Goal: Information Seeking & Learning: Learn about a topic

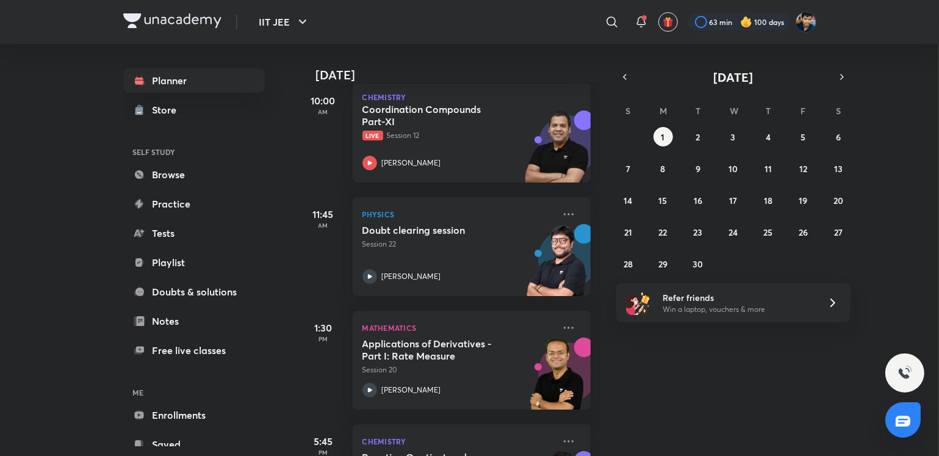
scroll to position [156, 0]
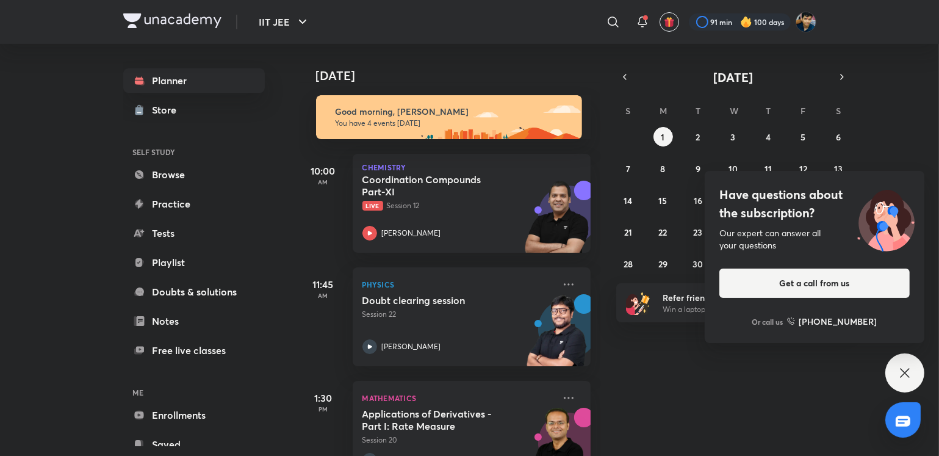
click at [606, 33] on div "​" at bounding box center [513, 21] width 224 height 29
click at [609, 31] on div at bounding box center [613, 22] width 24 height 24
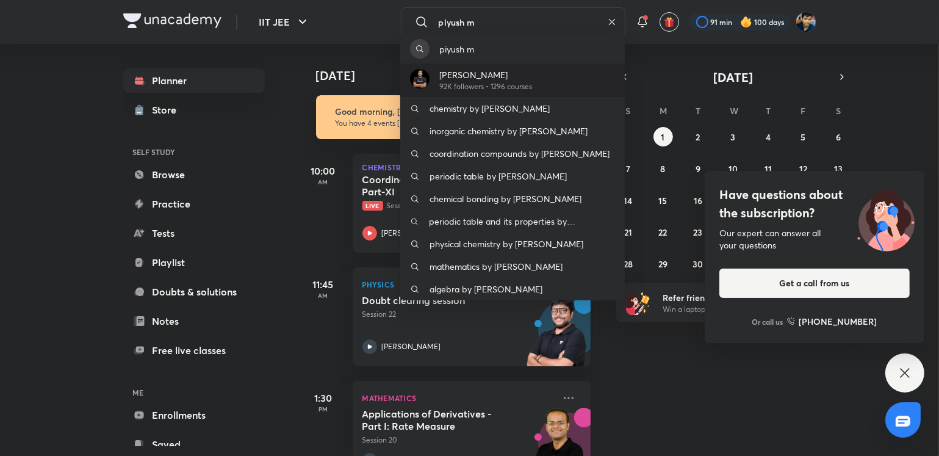
type input "piyush m"
click at [541, 79] on div "Piyush Maheshwari 92K followers • 1296 courses" at bounding box center [512, 80] width 224 height 34
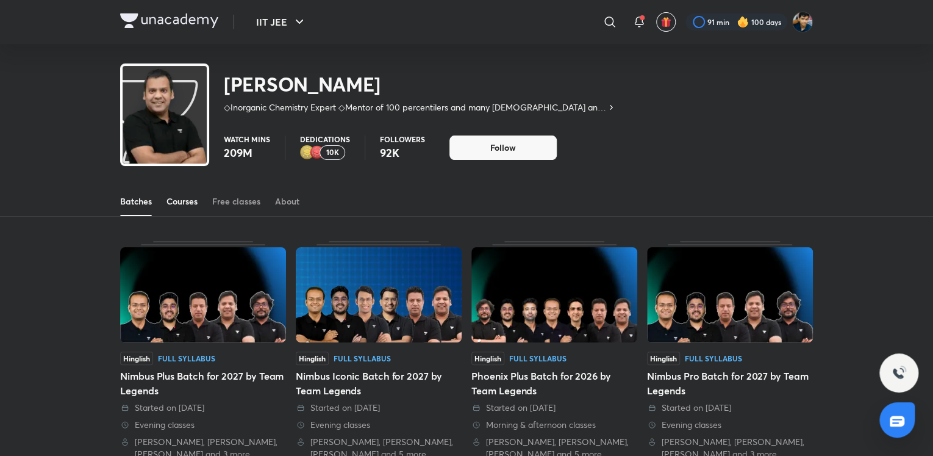
click at [186, 207] on div "Courses" at bounding box center [182, 201] width 31 height 12
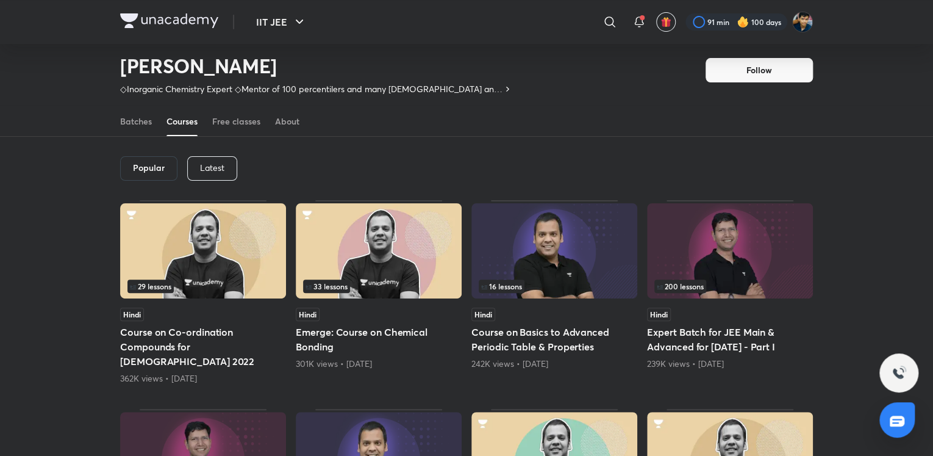
scroll to position [39, 0]
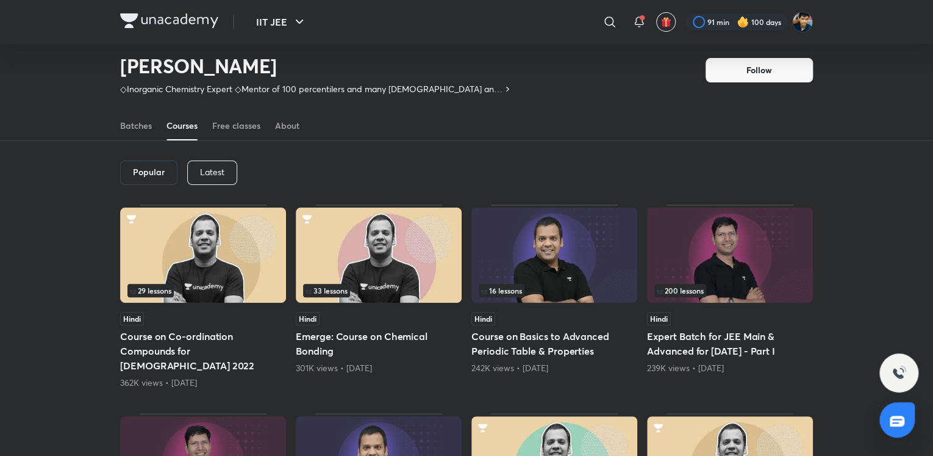
click at [205, 168] on p "Latest" at bounding box center [212, 172] width 24 height 10
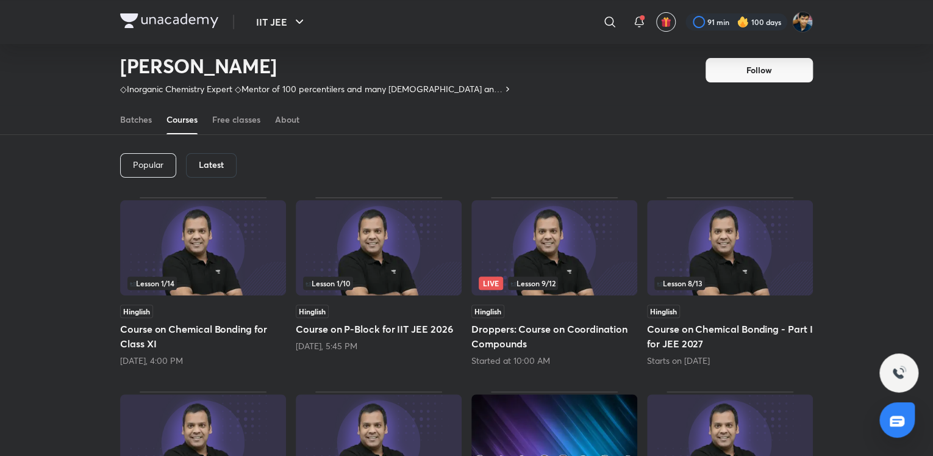
scroll to position [56, 0]
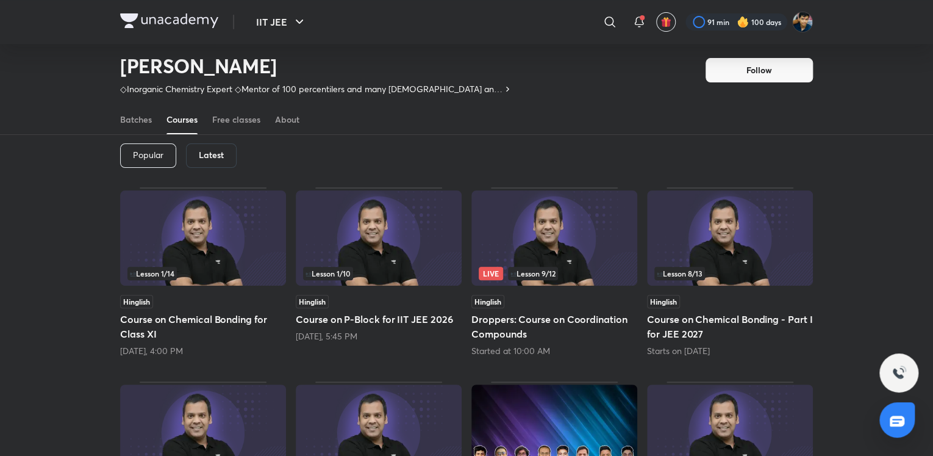
click at [572, 328] on h5 "Droppers: Course on Coordination Compounds" at bounding box center [555, 326] width 166 height 29
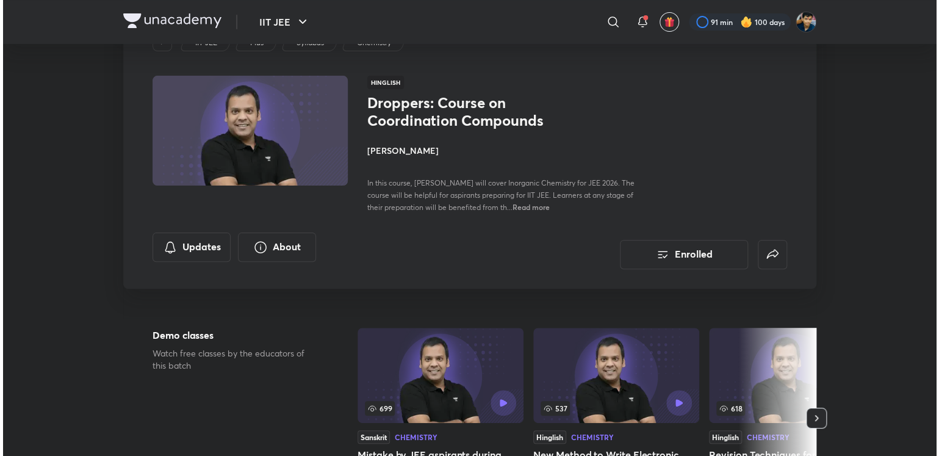
scroll to position [31, 0]
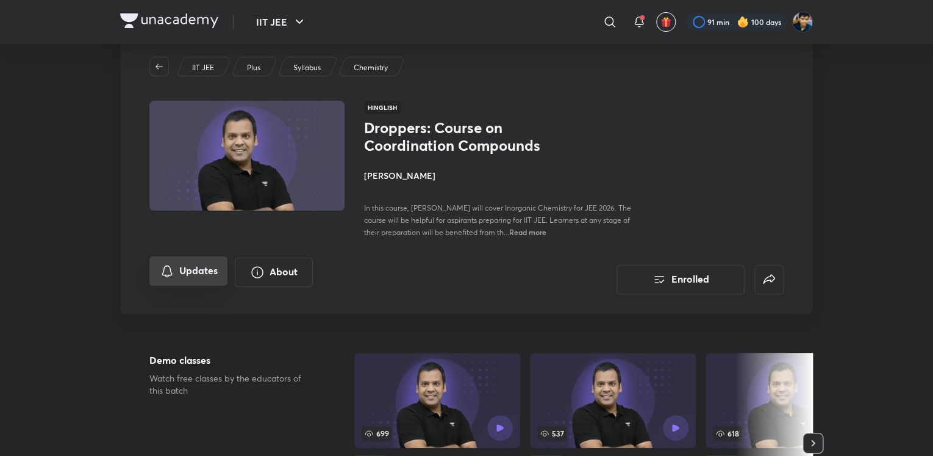
click at [210, 265] on button "Updates" at bounding box center [188, 270] width 78 height 29
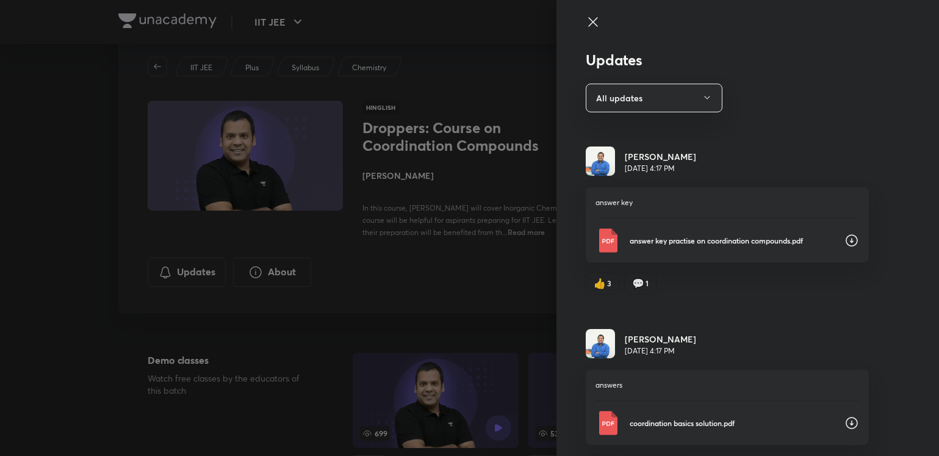
click at [833, 233] on div "answer key practise on coordination compounds.pdf" at bounding box center [727, 240] width 264 height 24
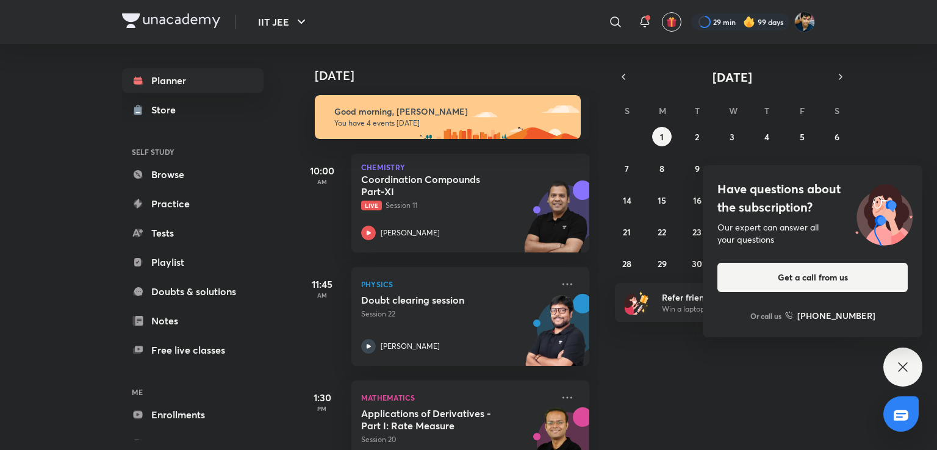
click at [517, 17] on div "​" at bounding box center [515, 21] width 224 height 29
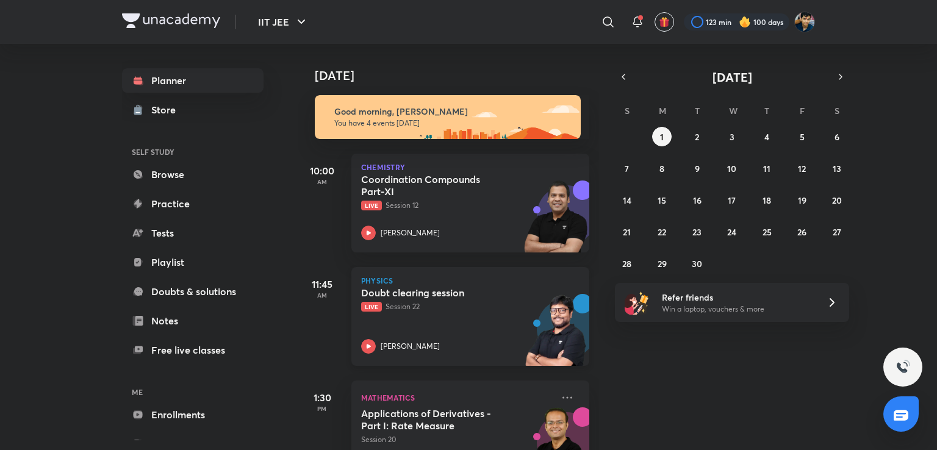
scroll to position [162, 0]
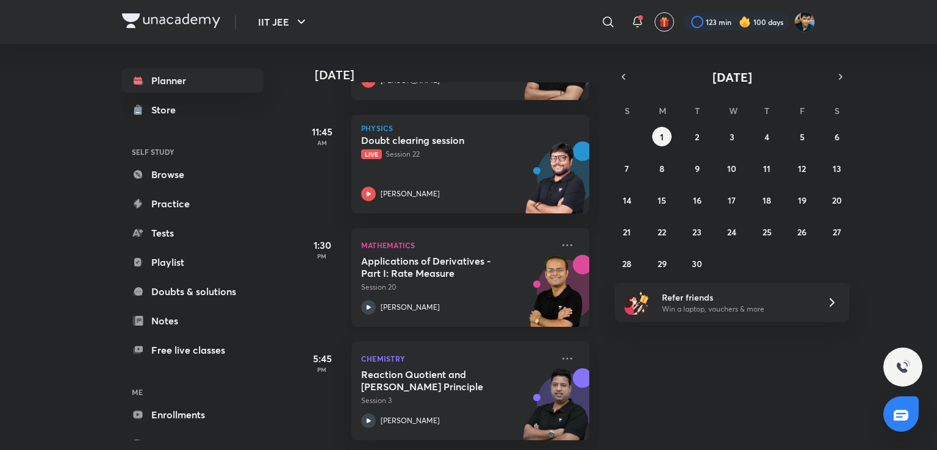
click at [465, 287] on div "Applications of Derivatives - Part I: Rate Measure Session 20 Vineet Loomba" at bounding box center [457, 285] width 192 height 60
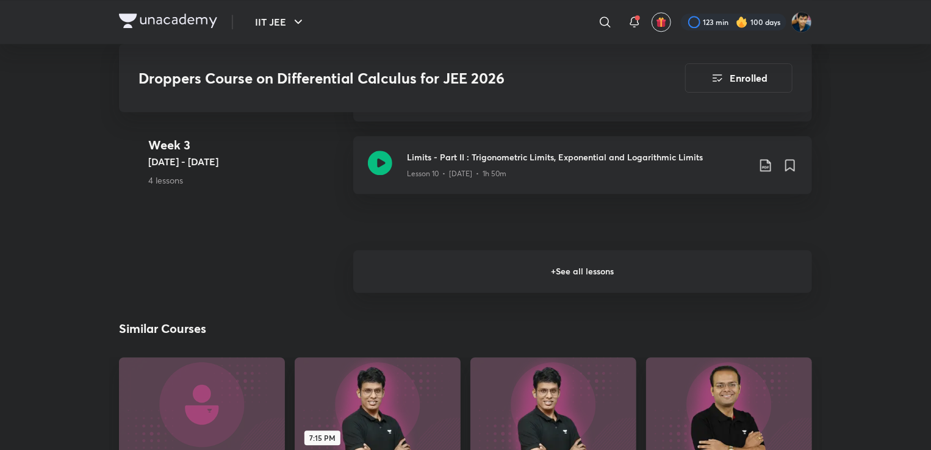
scroll to position [1525, 0]
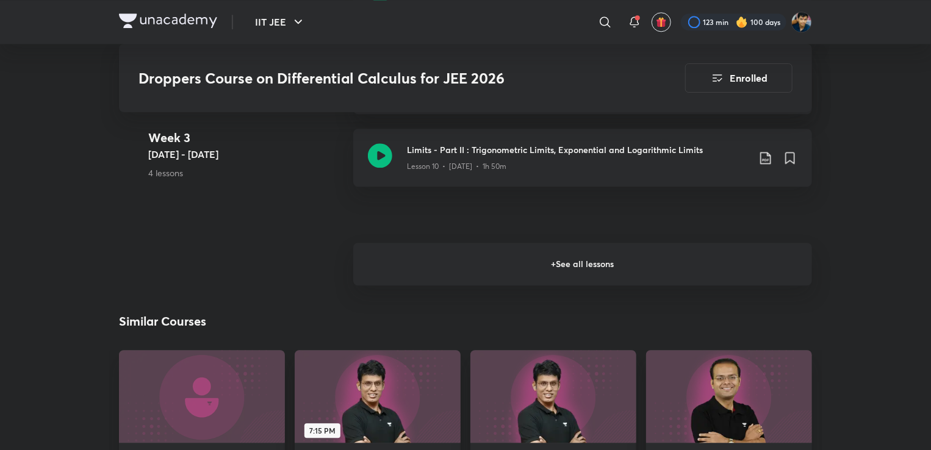
click at [433, 243] on h6 "+ See all lessons" at bounding box center [582, 264] width 459 height 43
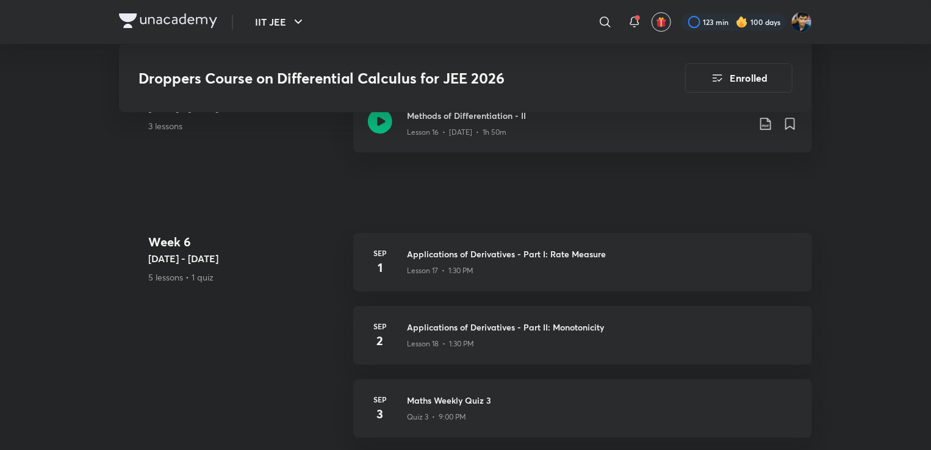
scroll to position [2213, 0]
click at [600, 27] on icon at bounding box center [605, 22] width 15 height 15
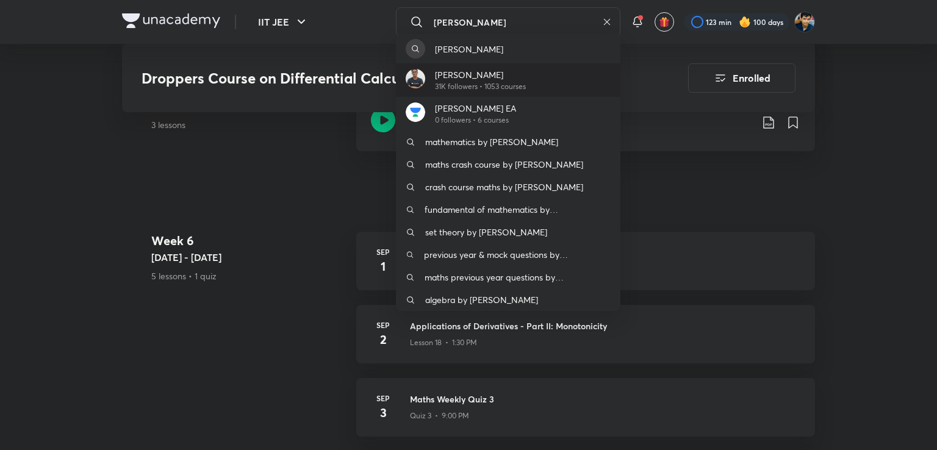
type input "[PERSON_NAME]"
click at [458, 73] on p "[PERSON_NAME]" at bounding box center [480, 74] width 91 height 13
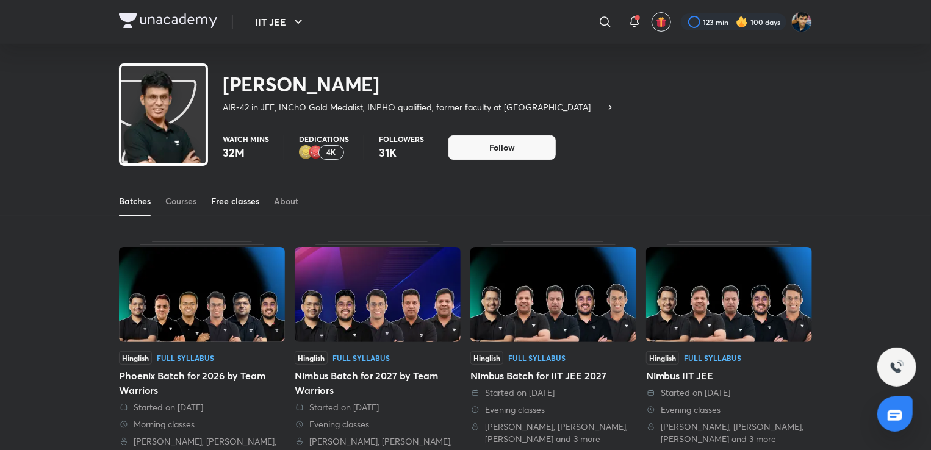
click at [225, 196] on div "Free classes" at bounding box center [235, 201] width 48 height 12
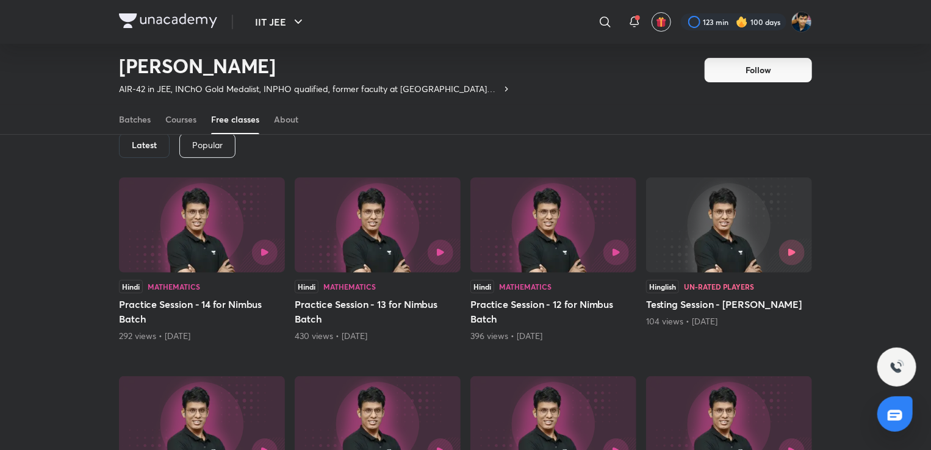
scroll to position [62, 0]
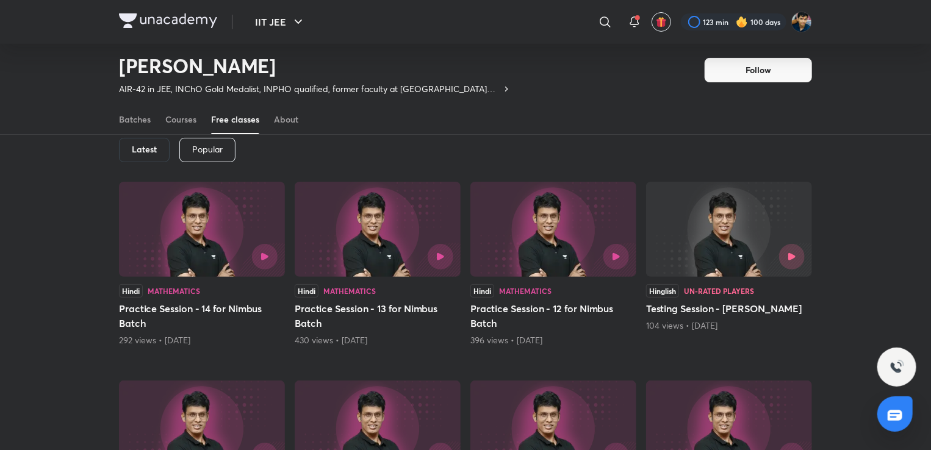
click at [163, 154] on div "Latest" at bounding box center [144, 150] width 51 height 24
click at [198, 151] on p "Popular" at bounding box center [207, 150] width 31 height 10
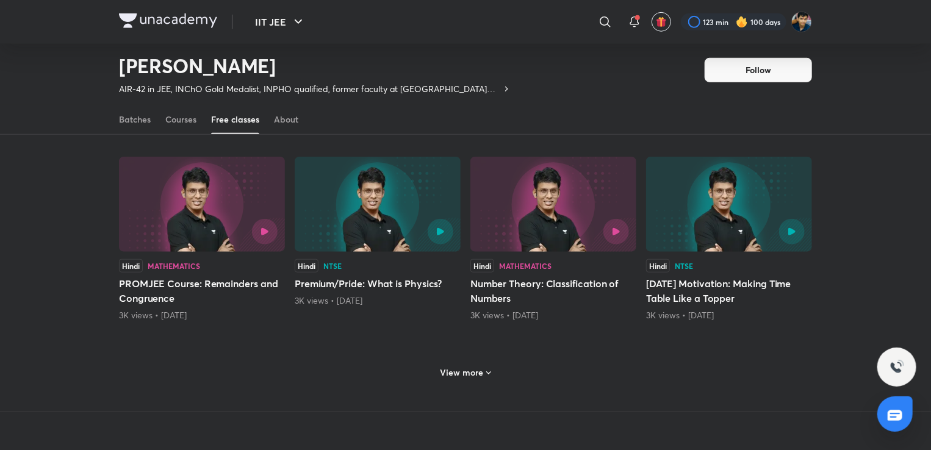
scroll to position [486, 0]
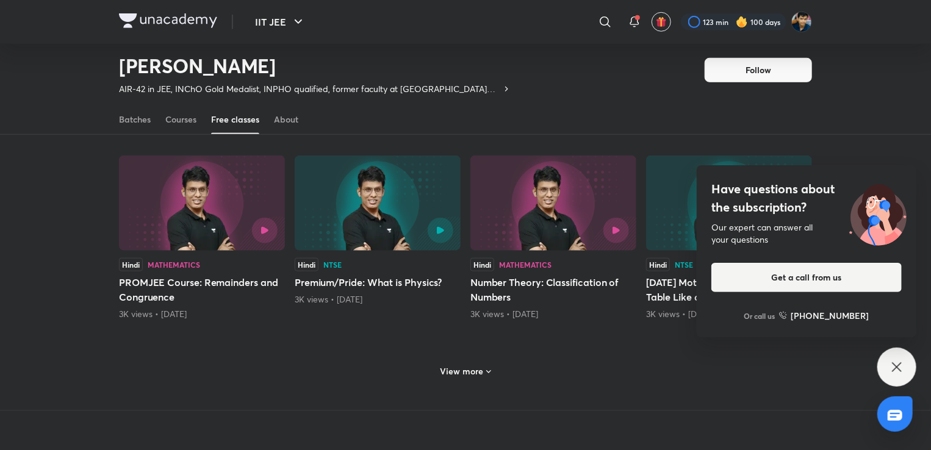
click at [461, 367] on h6 "View more" at bounding box center [461, 371] width 43 height 12
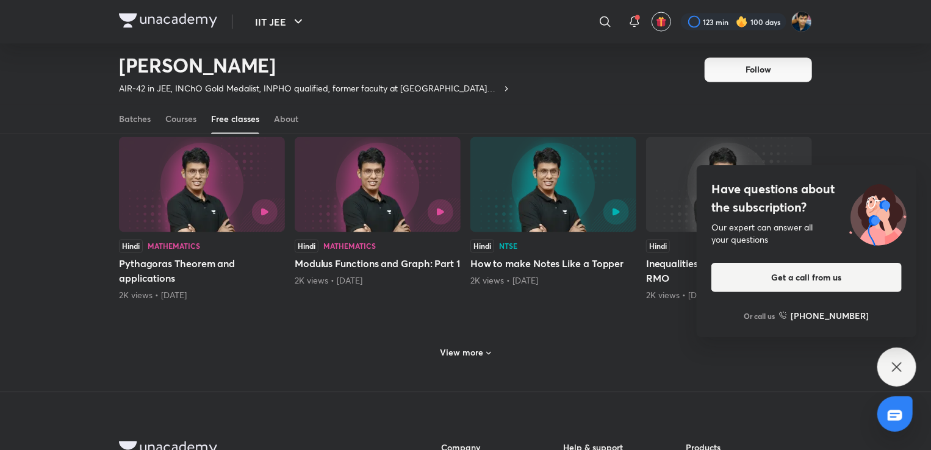
scroll to position [1102, 0]
click at [462, 359] on div "View more" at bounding box center [466, 352] width 60 height 20
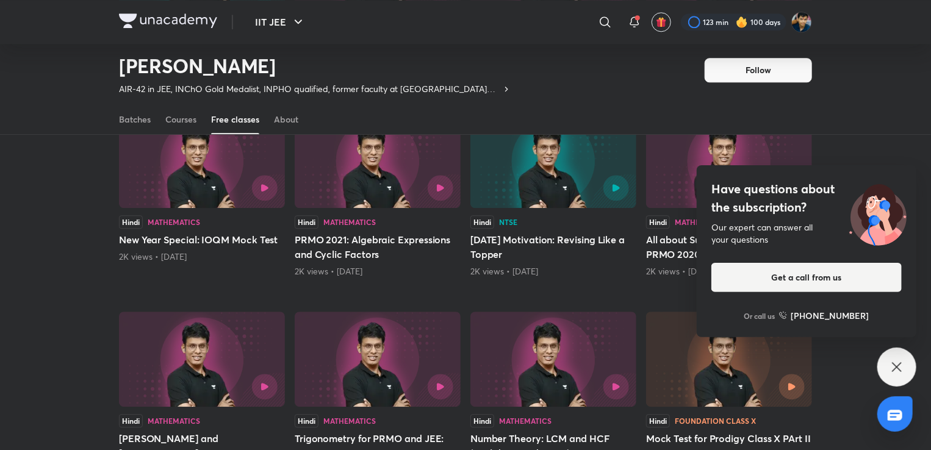
scroll to position [1523, 0]
click at [517, 223] on div "Hindi NTSE" at bounding box center [553, 221] width 166 height 13
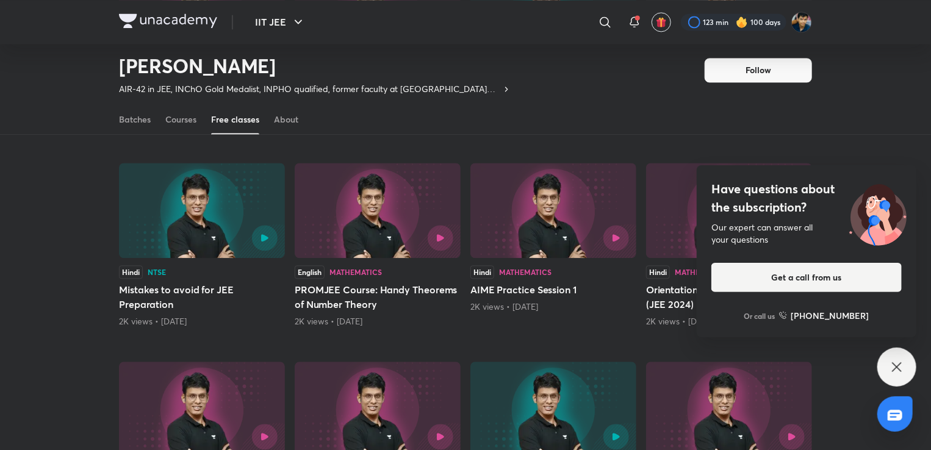
scroll to position [1234, 0]
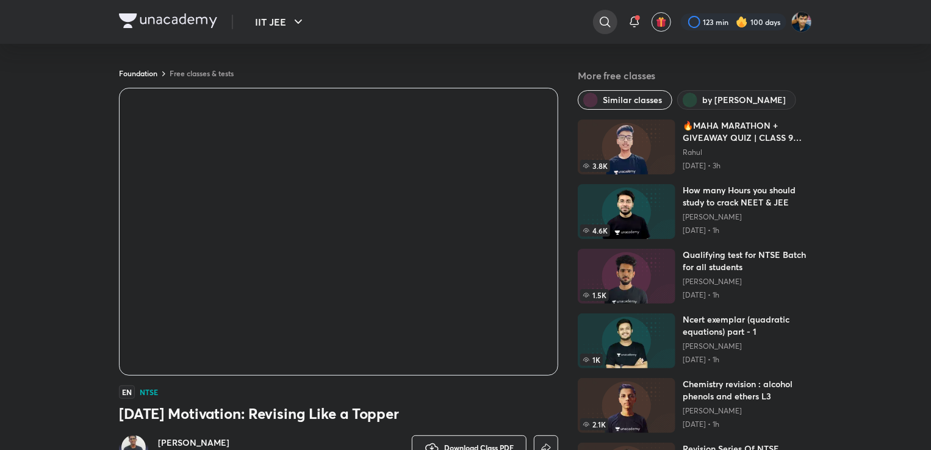
click at [611, 23] on icon at bounding box center [605, 22] width 15 height 15
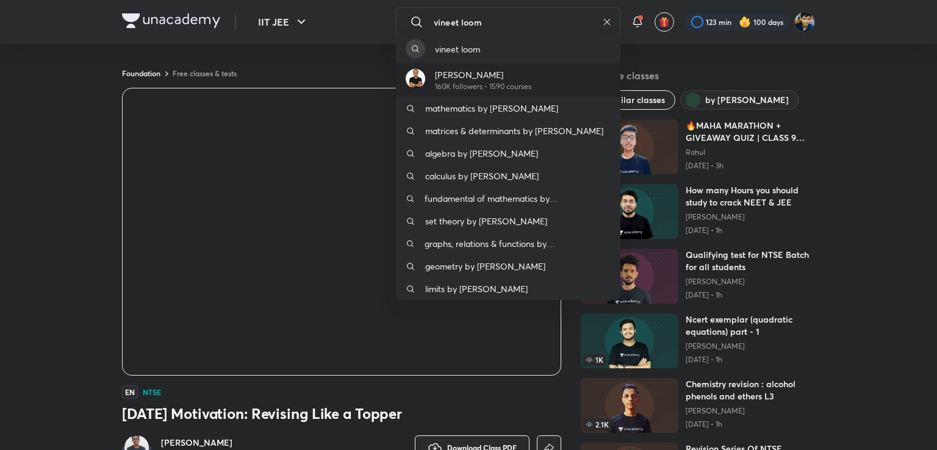
type input "vineet loom"
click at [481, 75] on p "[PERSON_NAME]" at bounding box center [483, 74] width 96 height 13
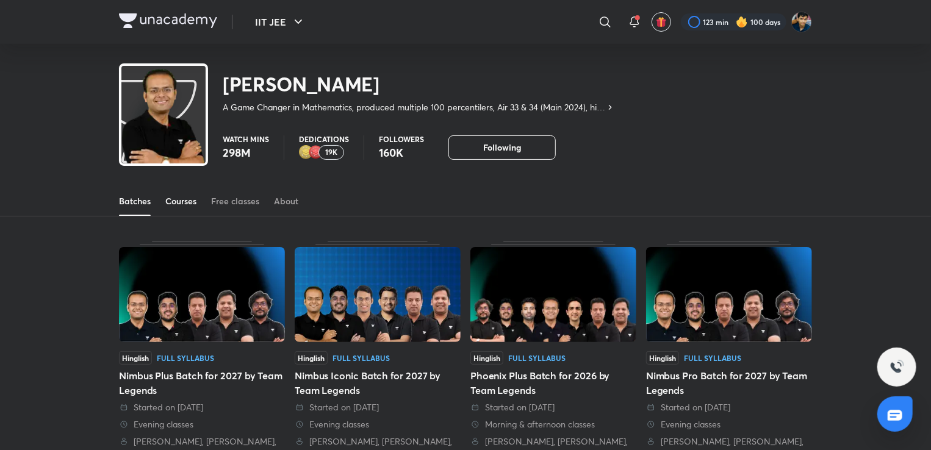
click at [181, 207] on div "Courses" at bounding box center [180, 201] width 31 height 12
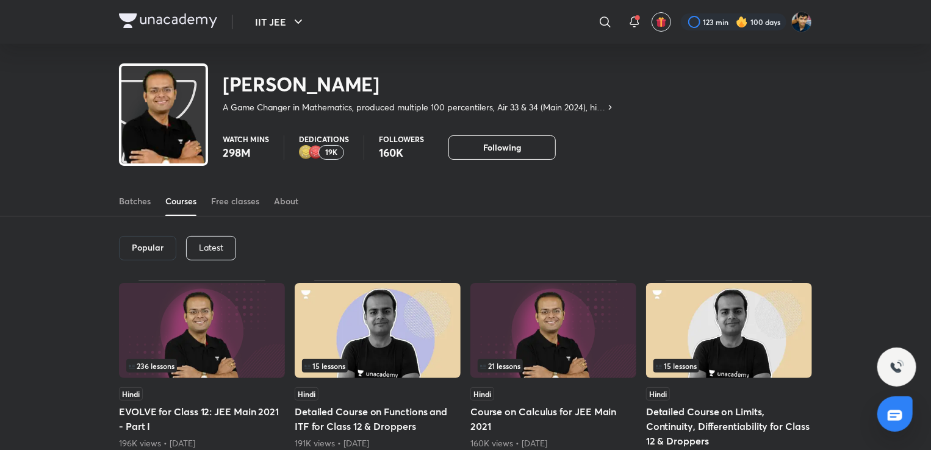
click at [215, 228] on div "Popular Latest" at bounding box center [465, 248] width 693 height 63
click at [256, 206] on div "Free classes" at bounding box center [235, 201] width 48 height 12
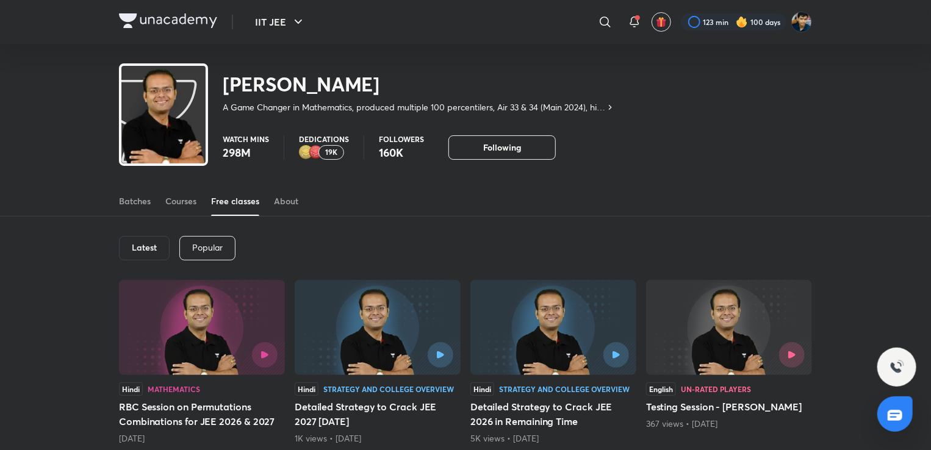
click at [201, 254] on div "Popular" at bounding box center [207, 248] width 56 height 24
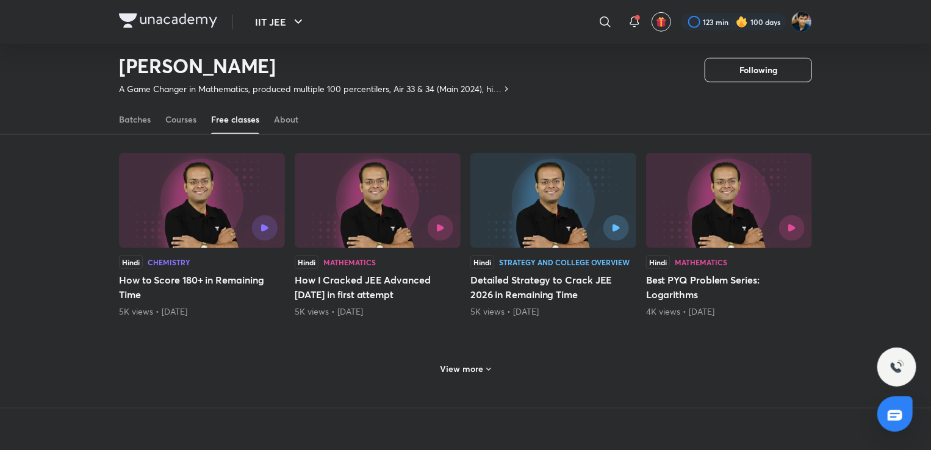
scroll to position [490, 0]
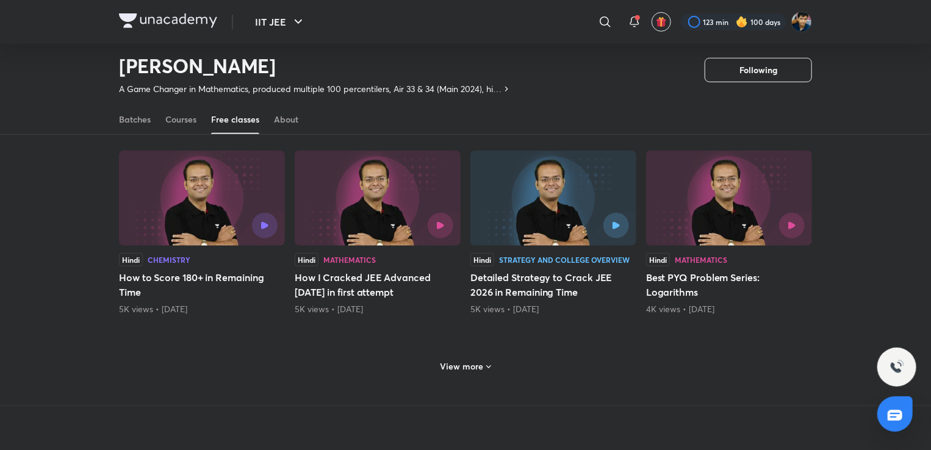
click at [461, 365] on h6 "View more" at bounding box center [461, 367] width 43 height 12
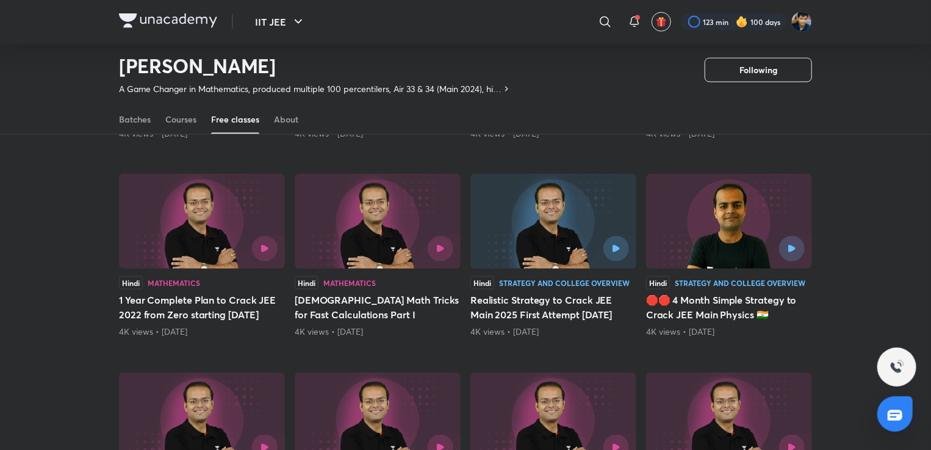
scroll to position [916, 0]
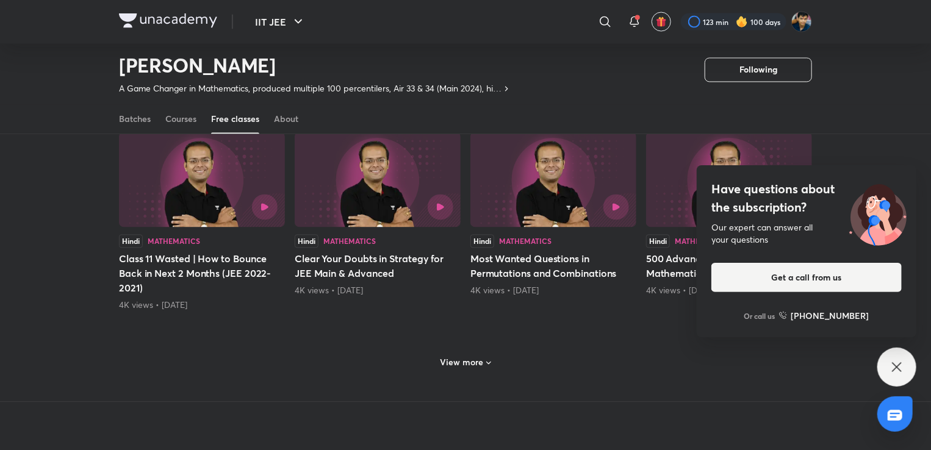
click at [466, 368] on div "View more" at bounding box center [466, 363] width 60 height 20
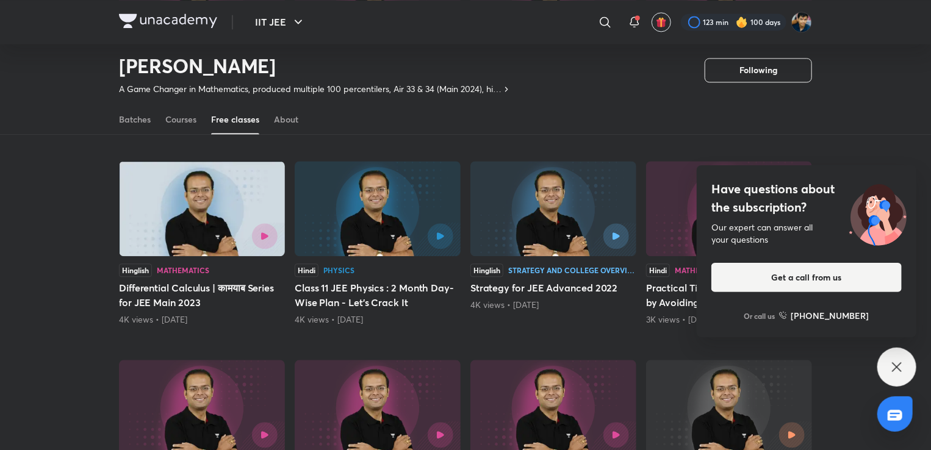
scroll to position [1293, 0]
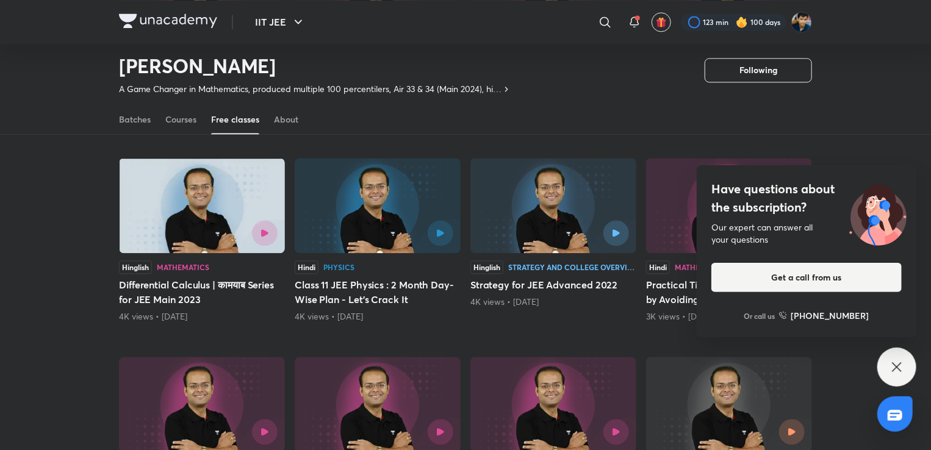
click at [891, 378] on div "Have questions about the subscription? Our expert can answer all your questions…" at bounding box center [896, 367] width 39 height 39
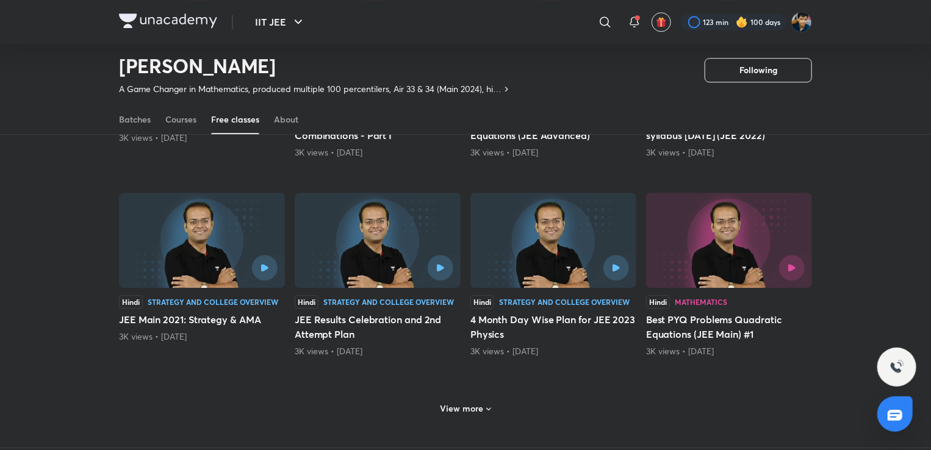
scroll to position [1657, 0]
click at [478, 411] on h6 "View more" at bounding box center [461, 408] width 43 height 12
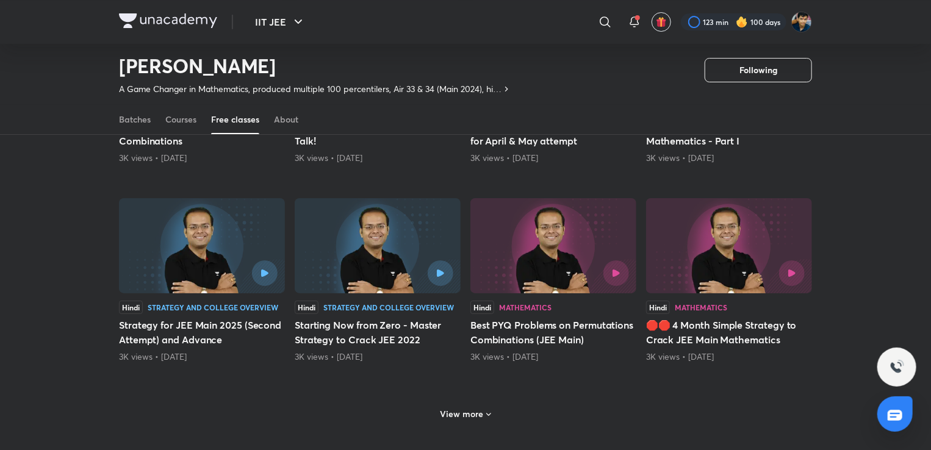
scroll to position [2248, 0]
click at [472, 408] on h6 "View more" at bounding box center [461, 414] width 43 height 12
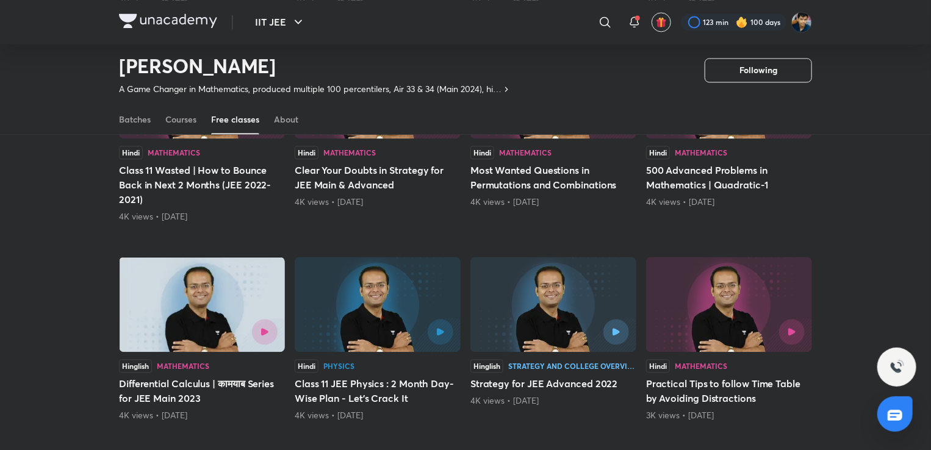
scroll to position [1197, 0]
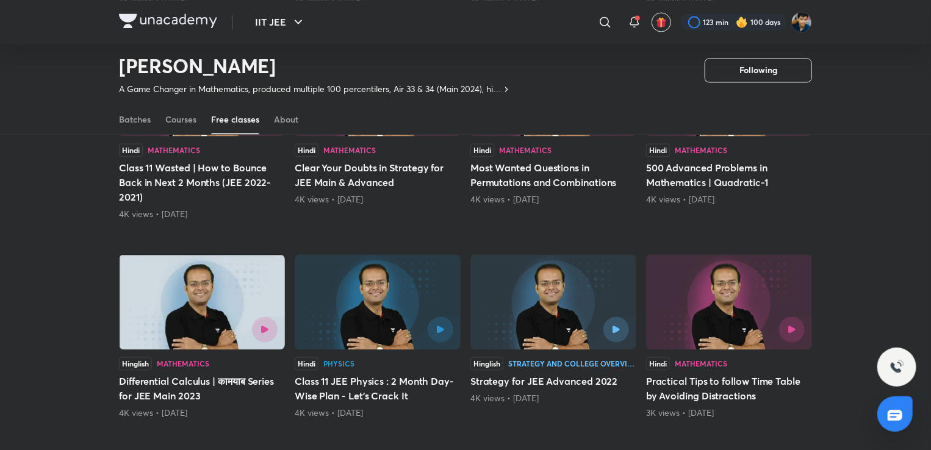
click at [537, 300] on img at bounding box center [553, 301] width 166 height 95
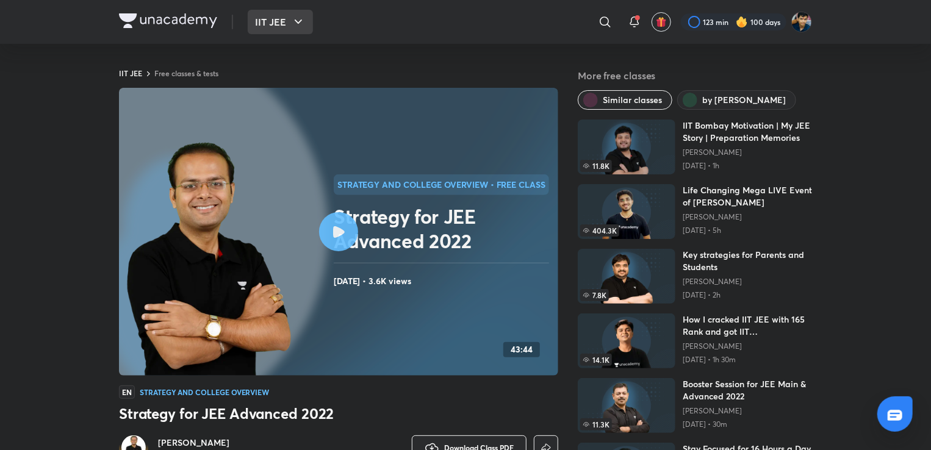
scroll to position [920, 0]
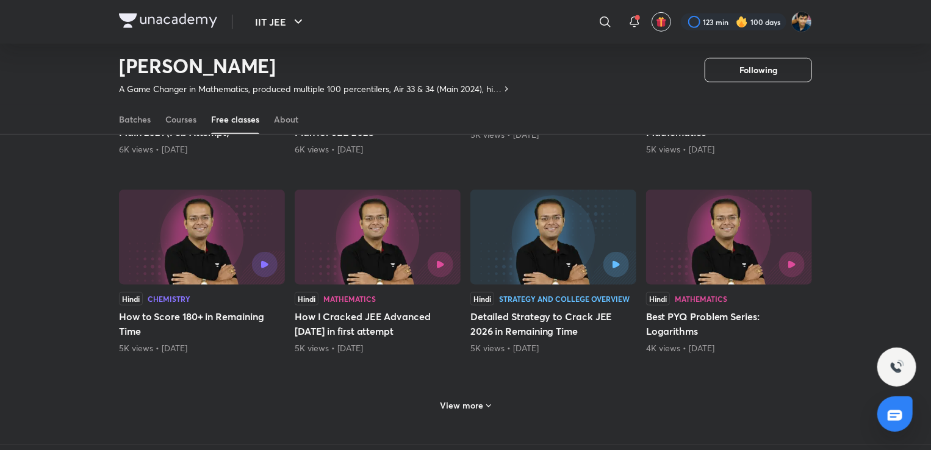
scroll to position [451, 0]
click at [472, 400] on h6 "View more" at bounding box center [461, 406] width 43 height 12
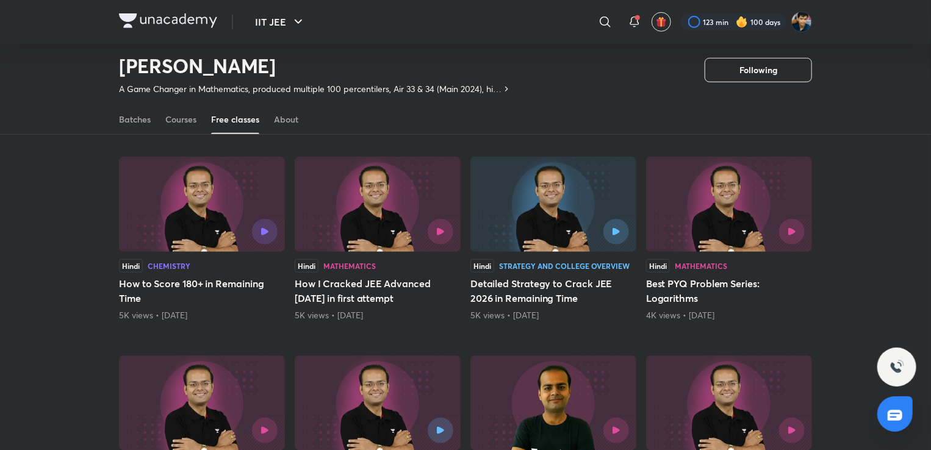
scroll to position [486, 0]
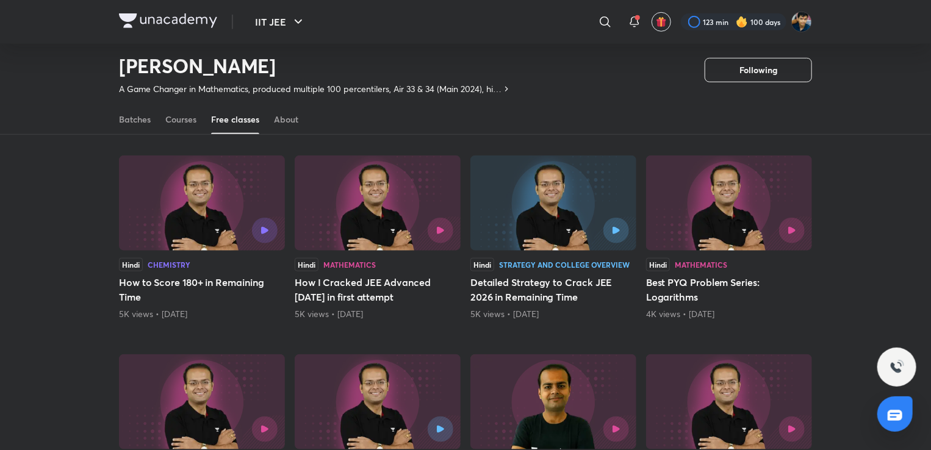
click at [358, 242] on div at bounding box center [377, 231] width 151 height 26
